Goal: Task Accomplishment & Management: Manage account settings

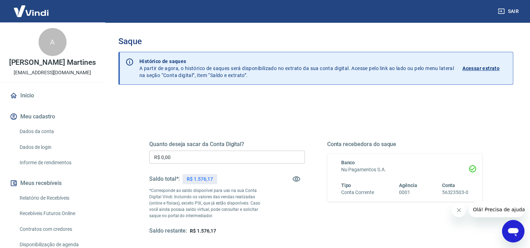
drag, startPoint x: 138, startPoint y: 156, endPoint x: 132, endPoint y: 156, distance: 6.7
click at [133, 156] on div "Quanto deseja sacar da Conta Digital? R$ 0,00 ​ Saldo total*: R$ 1.576,17 *Corr…" at bounding box center [316, 191] width 367 height 163
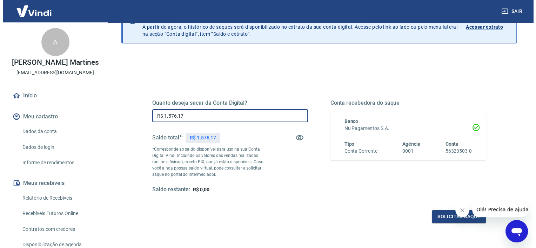
scroll to position [98, 0]
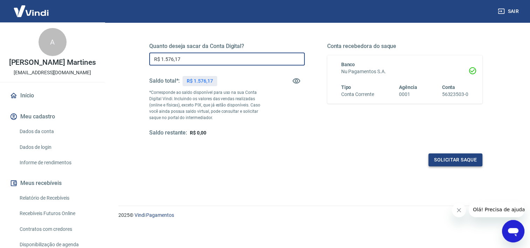
type input "R$ 1.576,17"
click at [460, 159] on button "Solicitar saque" at bounding box center [456, 160] width 54 height 13
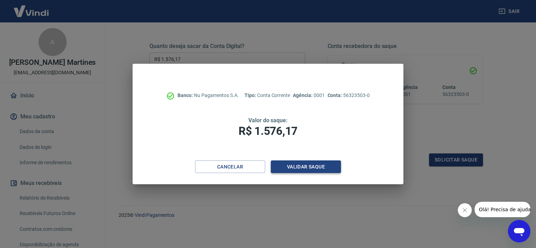
click at [328, 169] on button "Validar saque" at bounding box center [306, 167] width 70 height 13
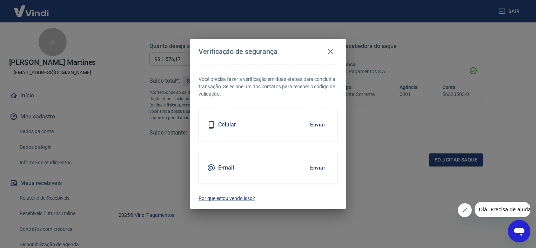
click at [317, 165] on button "Enviar" at bounding box center [317, 168] width 23 height 15
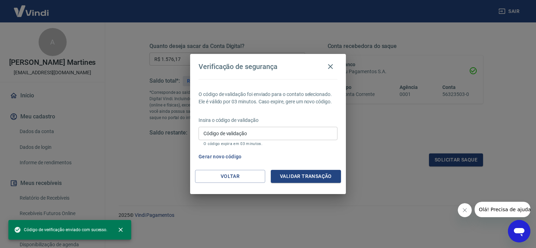
click at [260, 134] on input "Código de validação" at bounding box center [267, 133] width 139 height 13
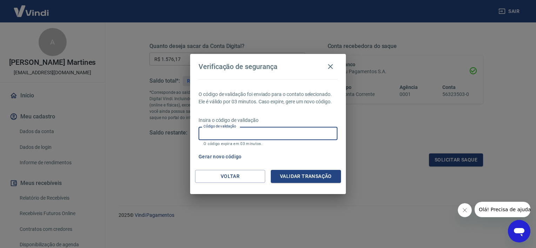
paste input "634395"
type input "634395"
click at [294, 173] on button "Validar transação" at bounding box center [306, 176] width 70 height 13
